Goal: Task Accomplishment & Management: Manage account settings

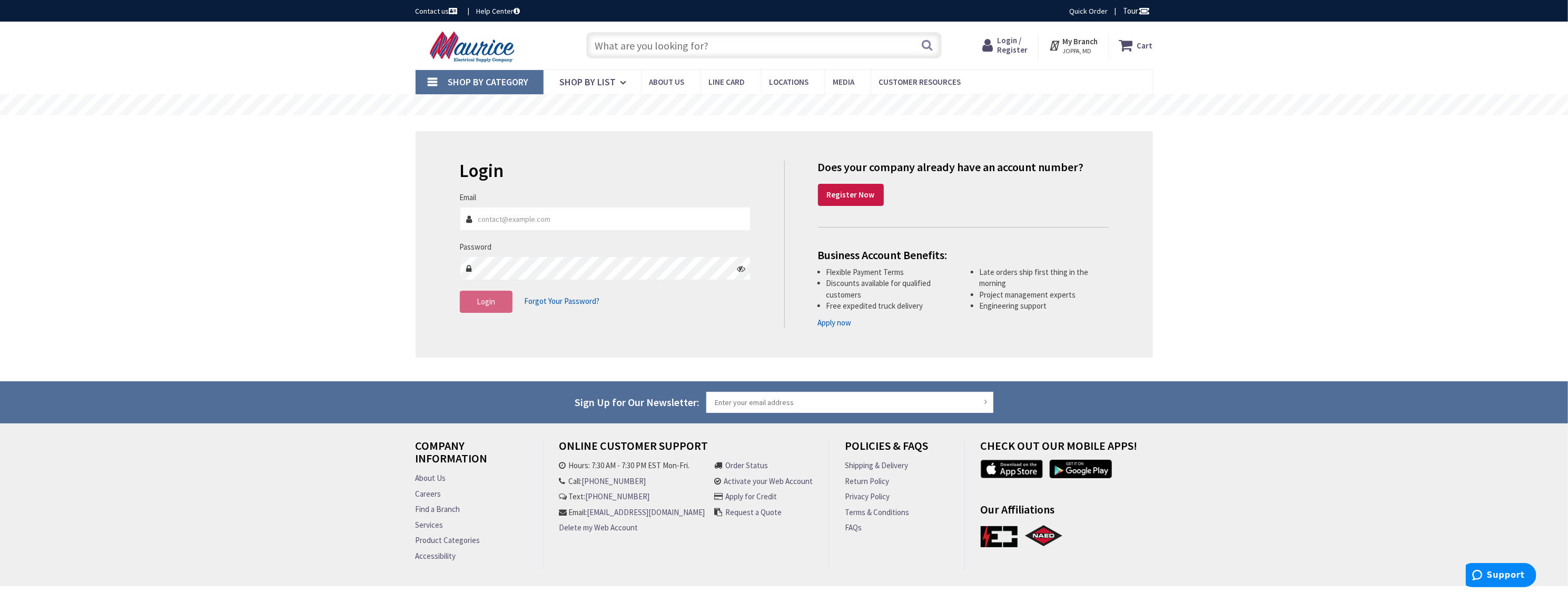
drag, startPoint x: 0, startPoint y: 0, endPoint x: 576, endPoint y: 218, distance: 615.9
click at [576, 218] on input "Email" at bounding box center [606, 218] width 291 height 24
type input "[EMAIL_ADDRESS][DOMAIN_NAME]"
click at [488, 297] on span "Login" at bounding box center [486, 302] width 18 height 10
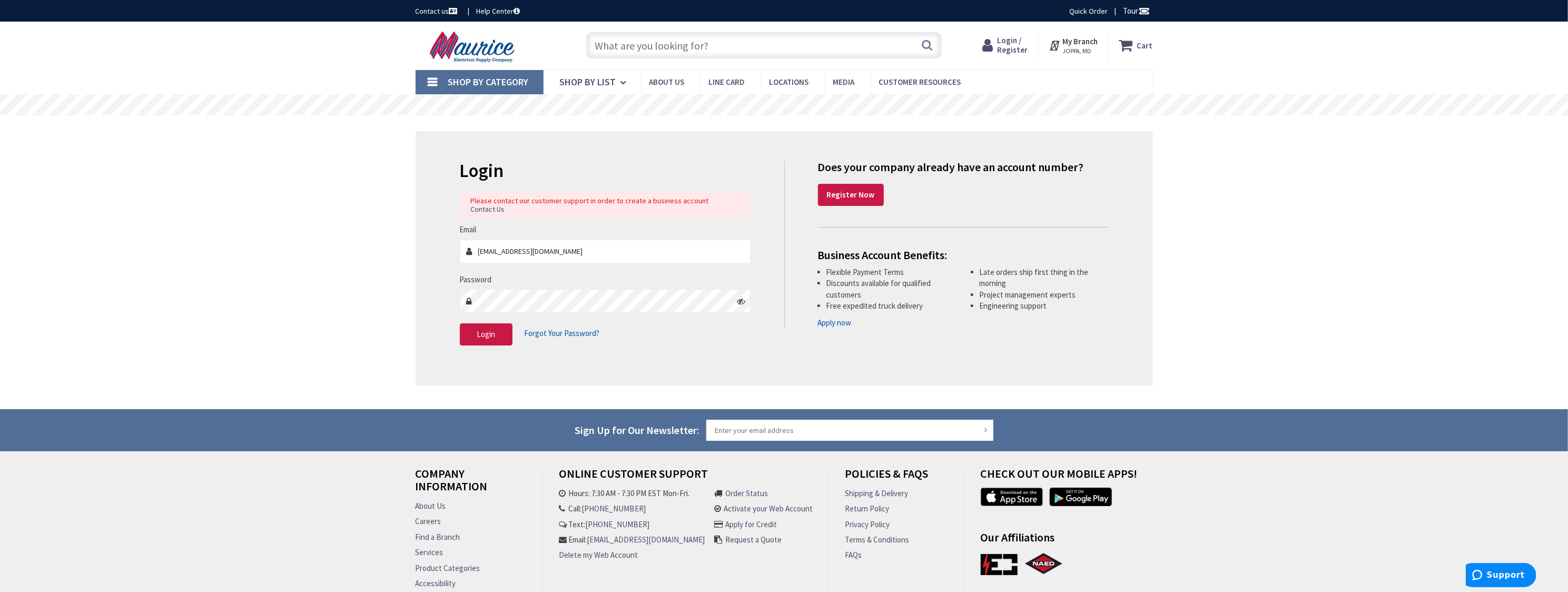
click at [555, 328] on span "Forgot Your Password?" at bounding box center [562, 333] width 75 height 10
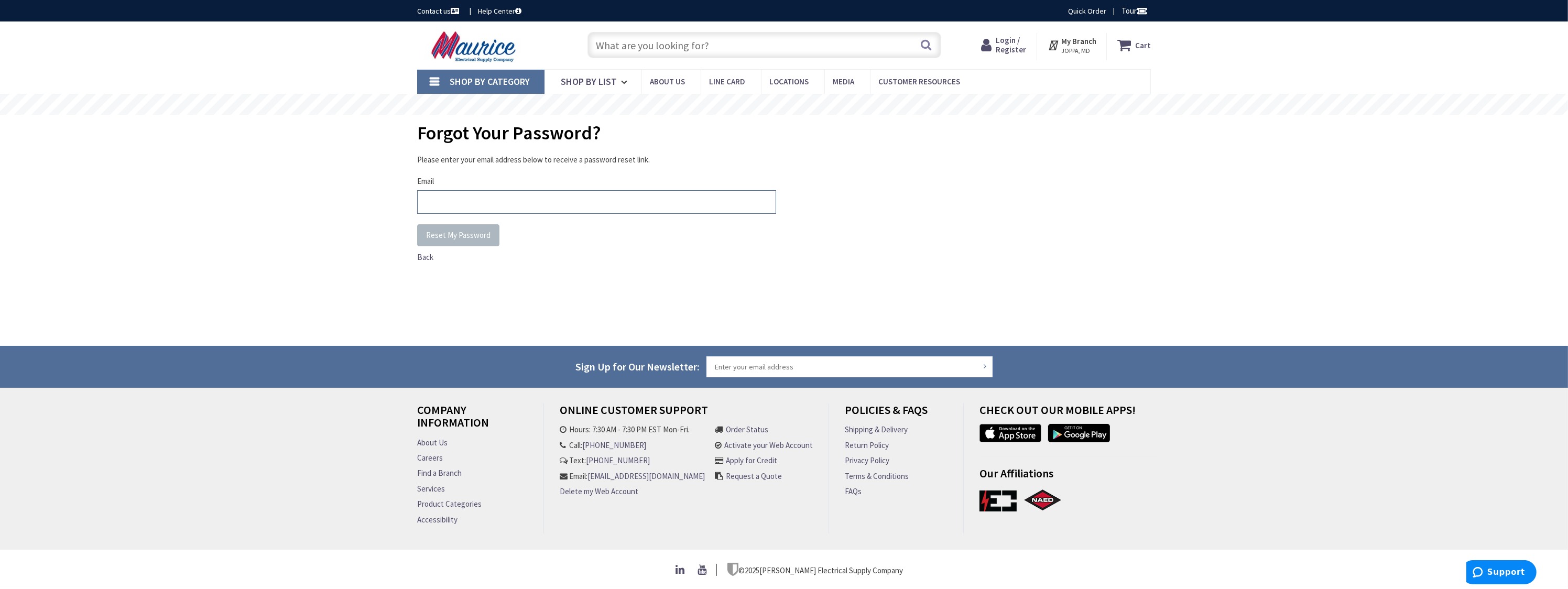
click at [524, 206] on input "Email" at bounding box center [597, 202] width 359 height 24
type input "[EMAIL_ADDRESS][DOMAIN_NAME]"
click at [464, 237] on span "Reset My Password" at bounding box center [458, 235] width 65 height 10
